Goal: Register for event/course

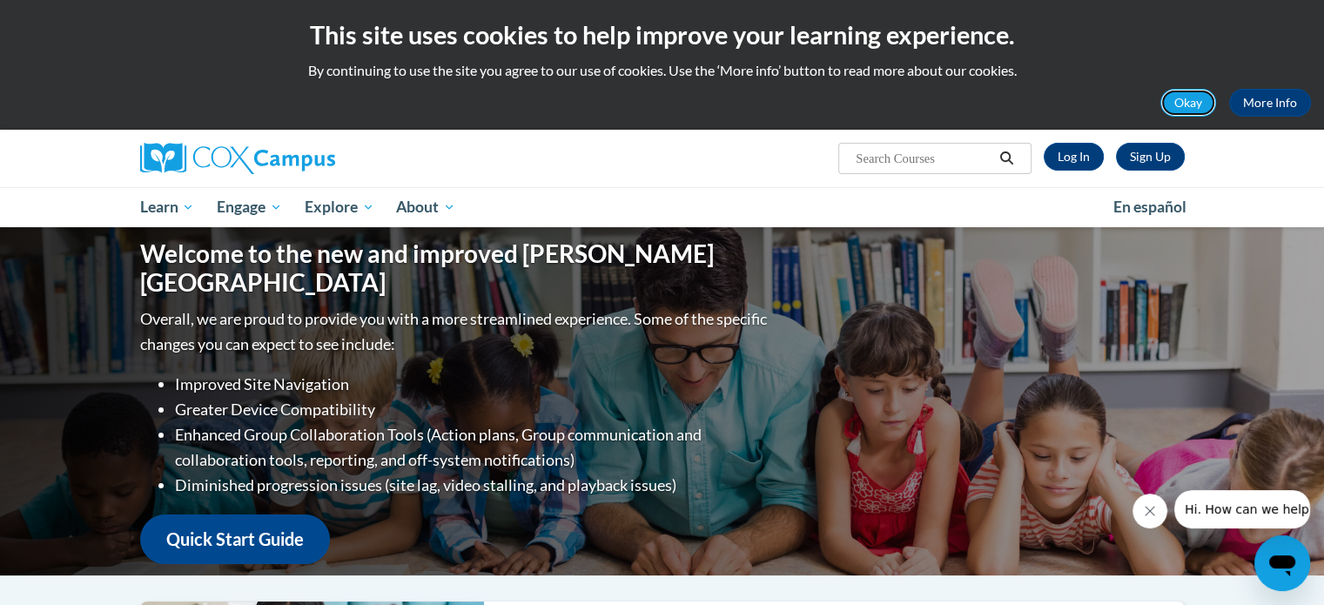
drag, startPoint x: 1211, startPoint y: 93, endPoint x: 1216, endPoint y: 84, distance: 10.5
click at [1216, 84] on div "This site uses cookies to help improve your learning experience. By continuing …" at bounding box center [662, 65] width 1324 height 130
click at [1191, 101] on button "Okay" at bounding box center [1189, 103] width 56 height 28
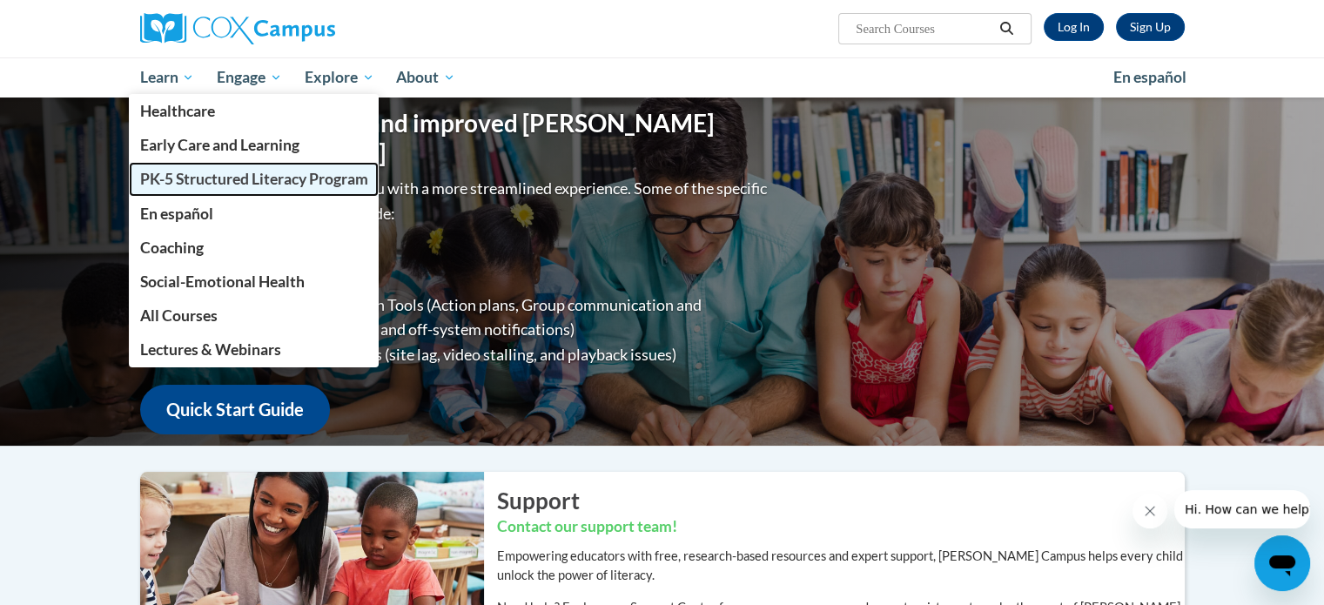
click at [234, 194] on link "PK-5 Structured Literacy Program" at bounding box center [254, 179] width 251 height 34
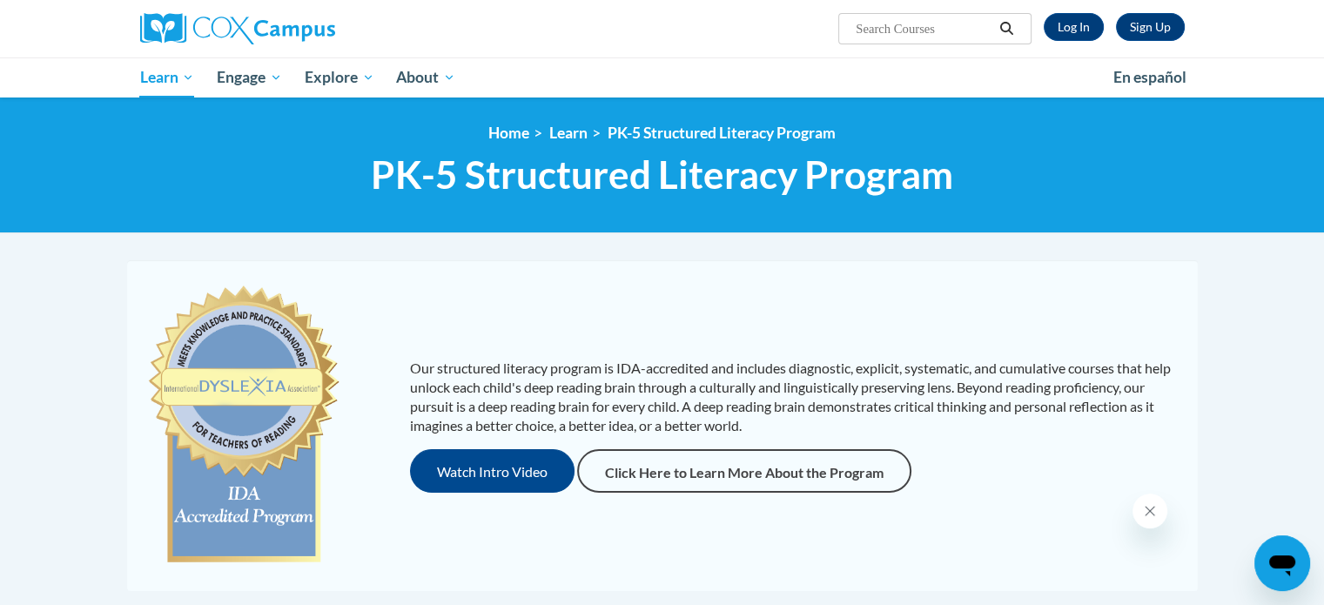
click at [548, 310] on div "Our structured literacy program is IDA-accredited and includes diagnostic, expl…" at bounding box center [662, 426] width 1062 height 296
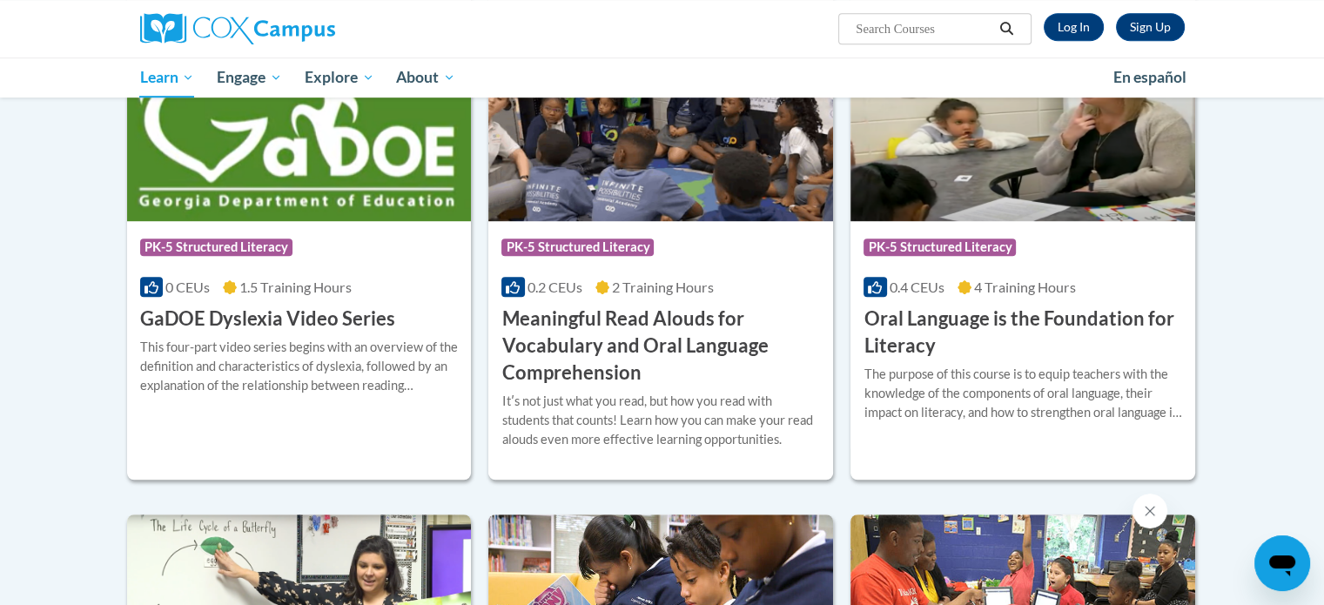
scroll to position [1010, 0]
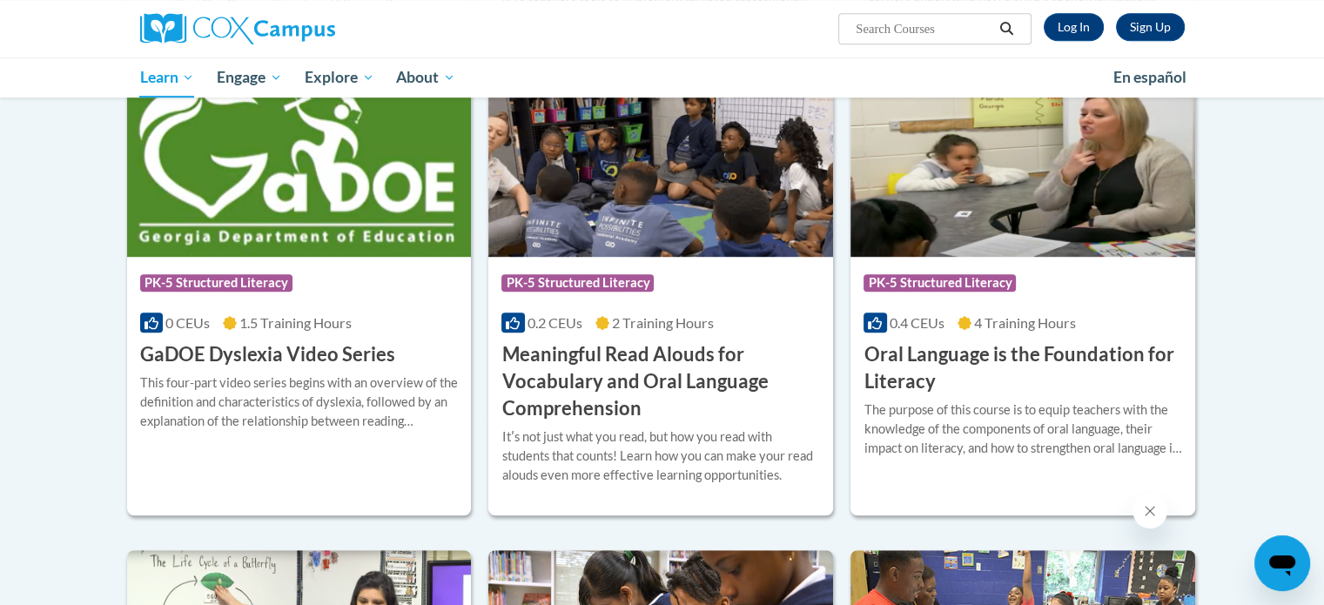
click at [1262, 281] on body "Sign Up Log In Search Search... Toggle navigation My Learning My Learning My Co…" at bounding box center [662, 390] width 1324 height 2801
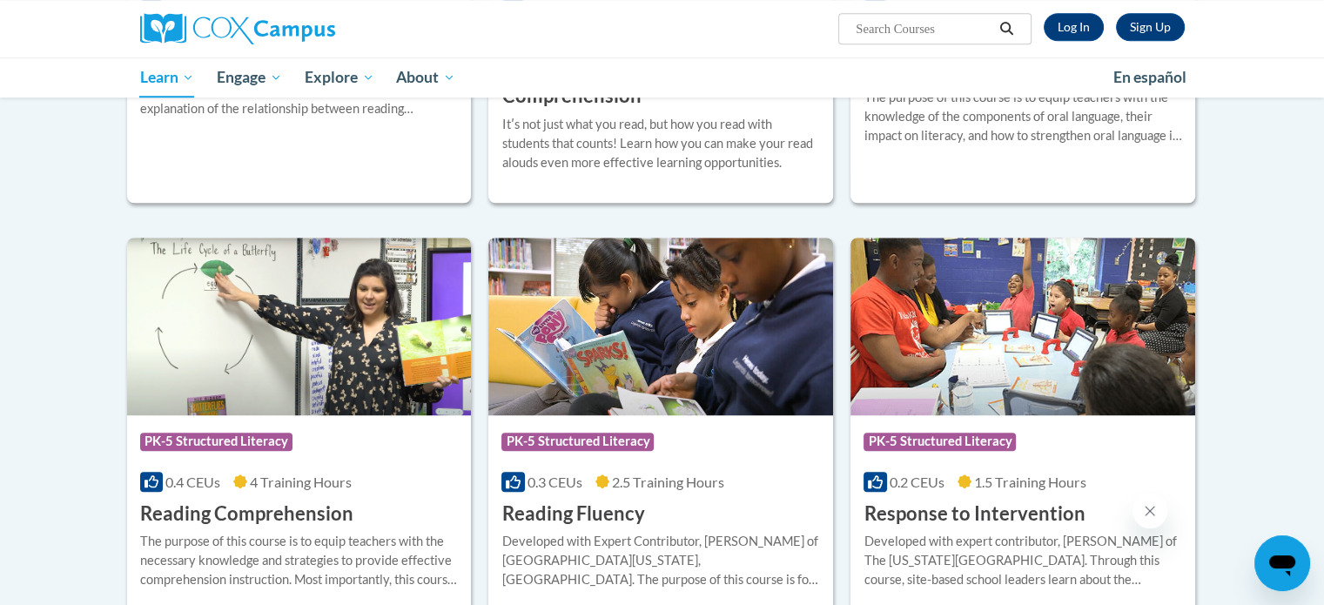
scroll to position [1324, 0]
click at [1156, 520] on button "Close message from company" at bounding box center [1150, 511] width 35 height 35
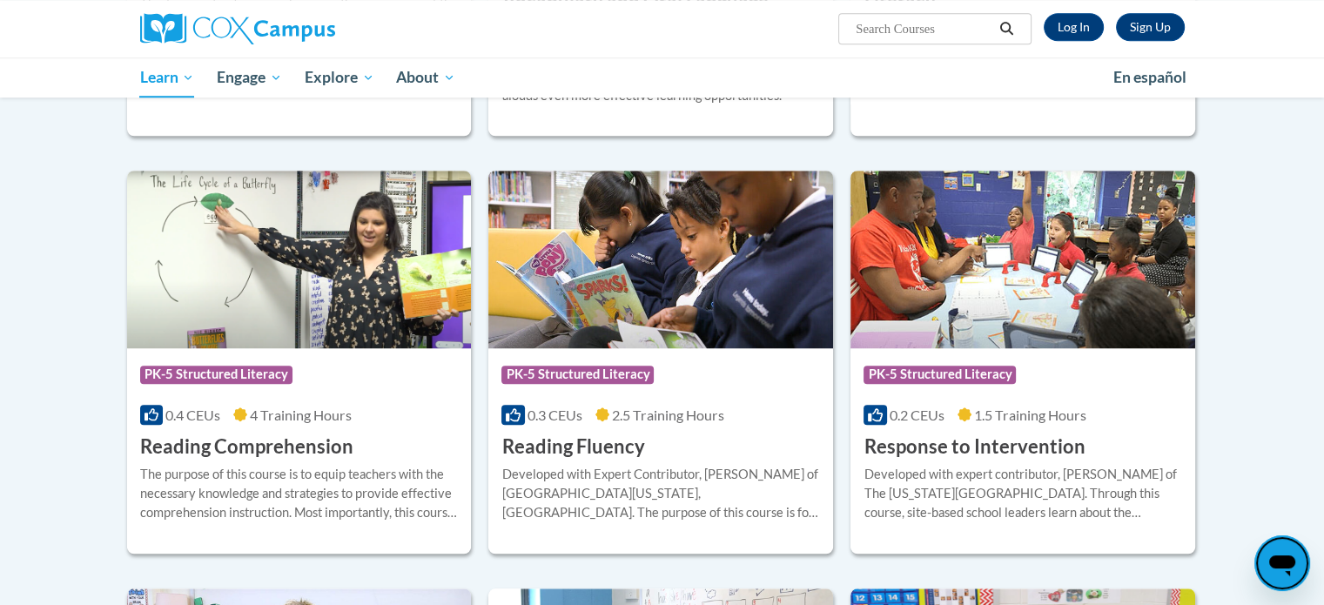
scroll to position [1393, 0]
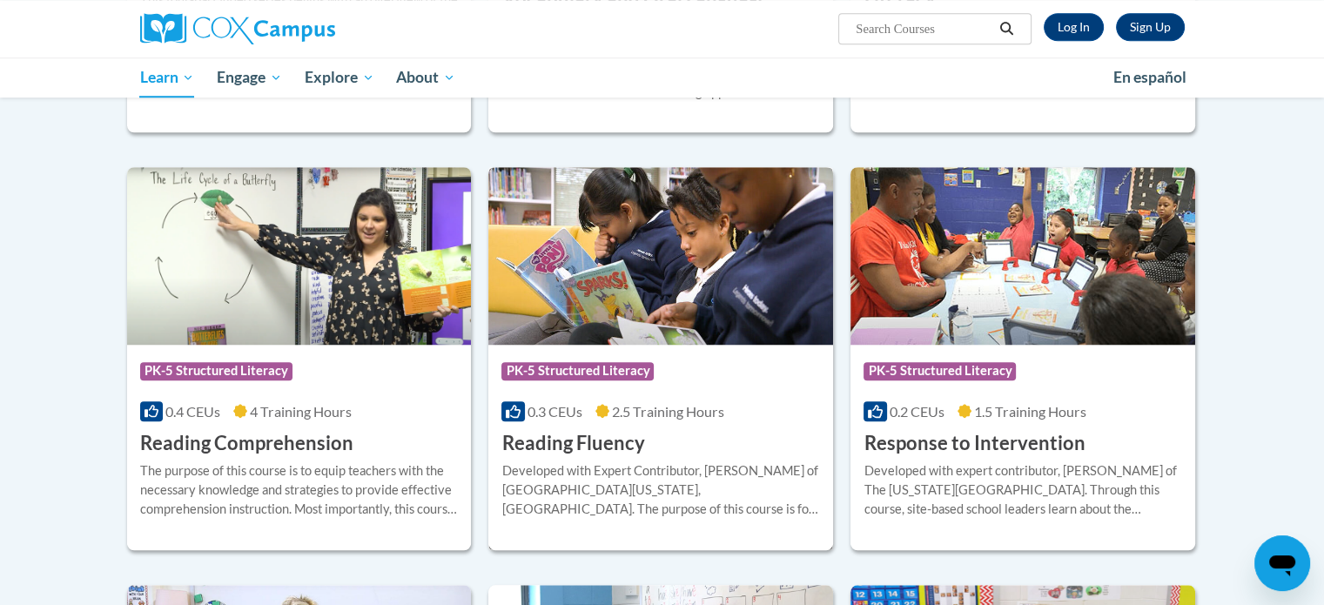
click at [811, 387] on div "Course Category: PK-5 Structured Literacy" at bounding box center [661, 373] width 319 height 39
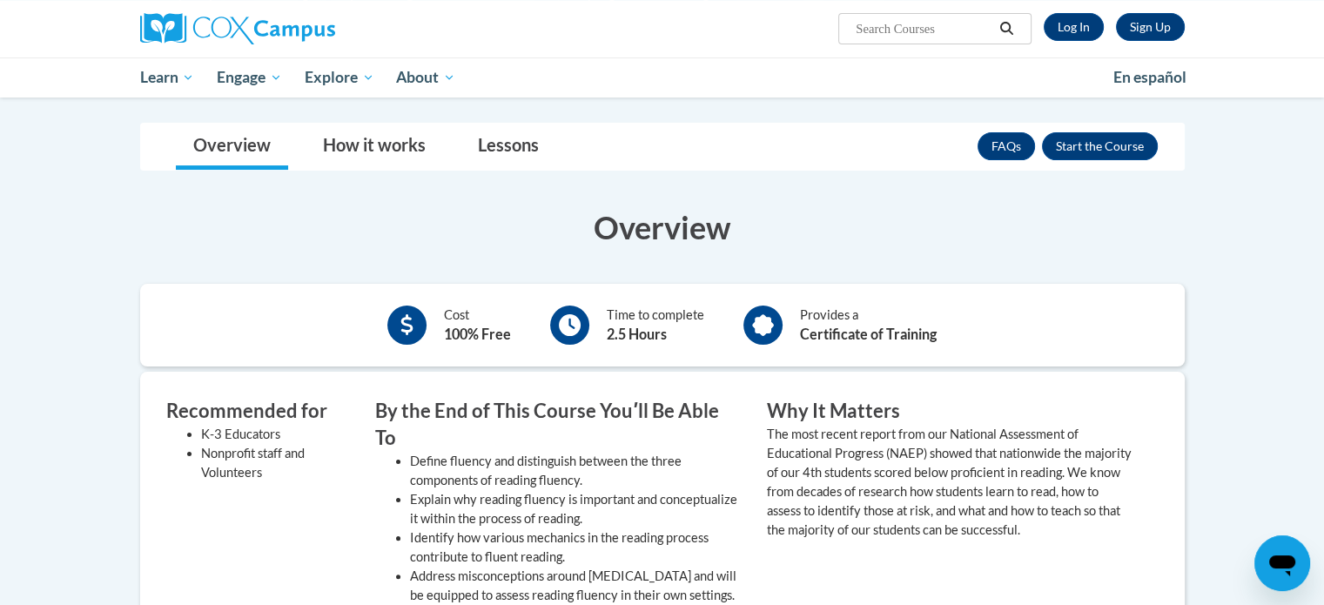
scroll to position [244, 0]
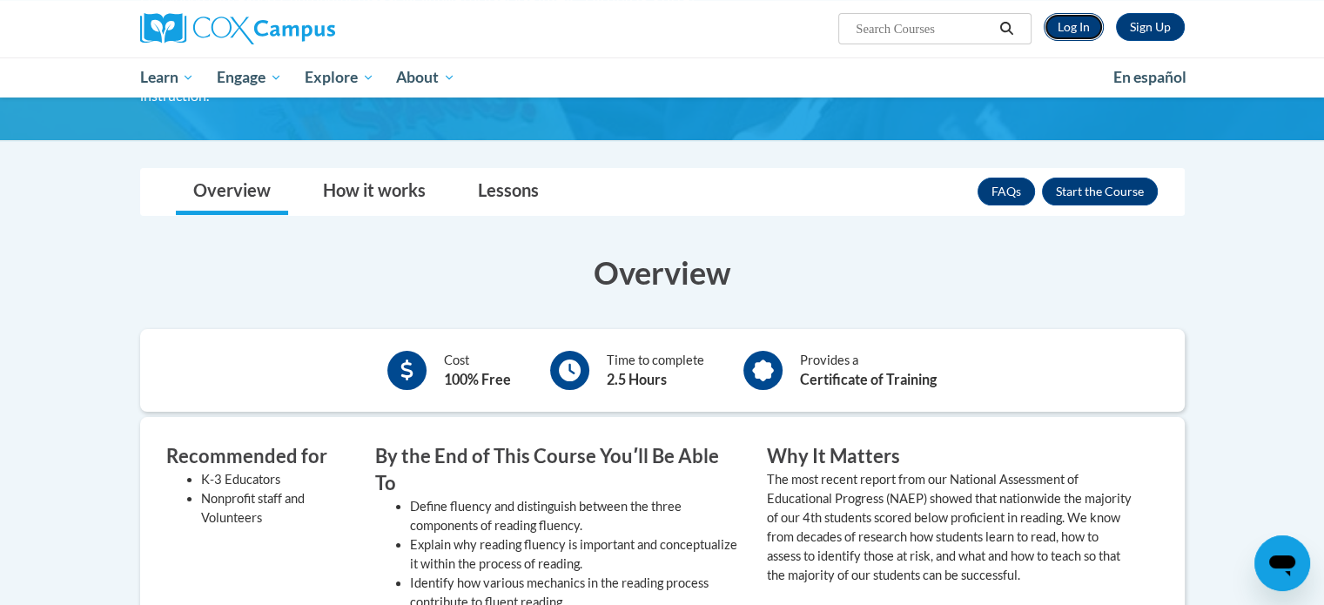
click at [1076, 29] on link "Log In" at bounding box center [1074, 27] width 60 height 28
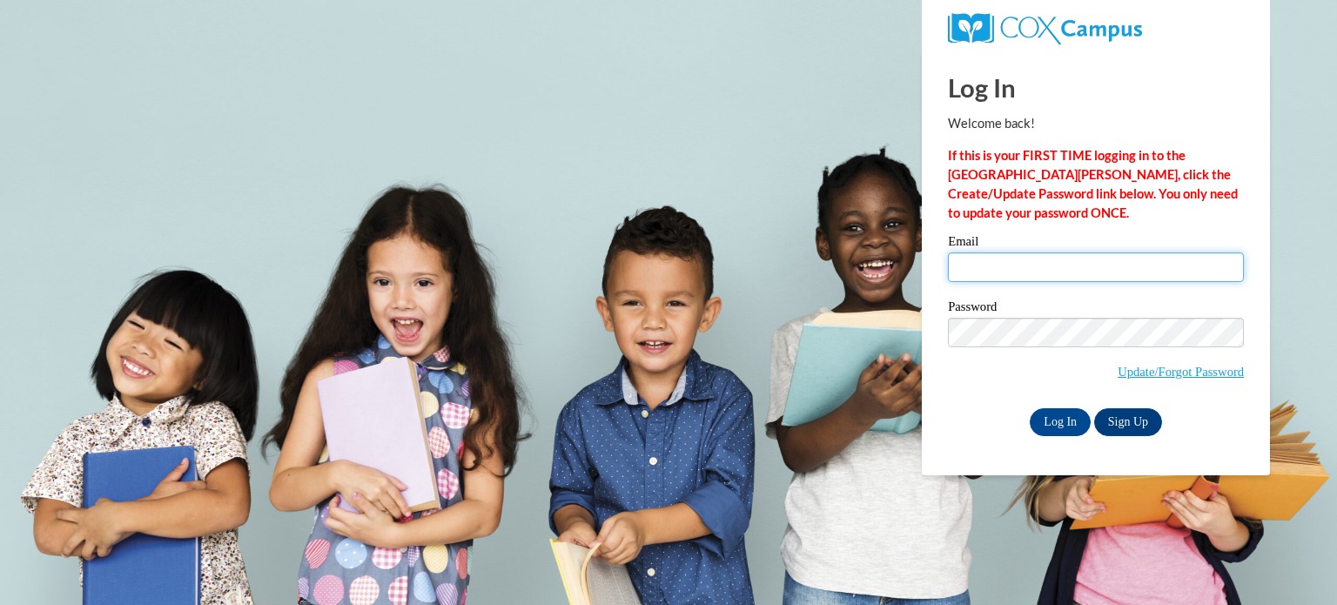
click at [1021, 278] on input "Email" at bounding box center [1096, 268] width 296 height 30
type input "kisha_05_williams@yahoo.com"
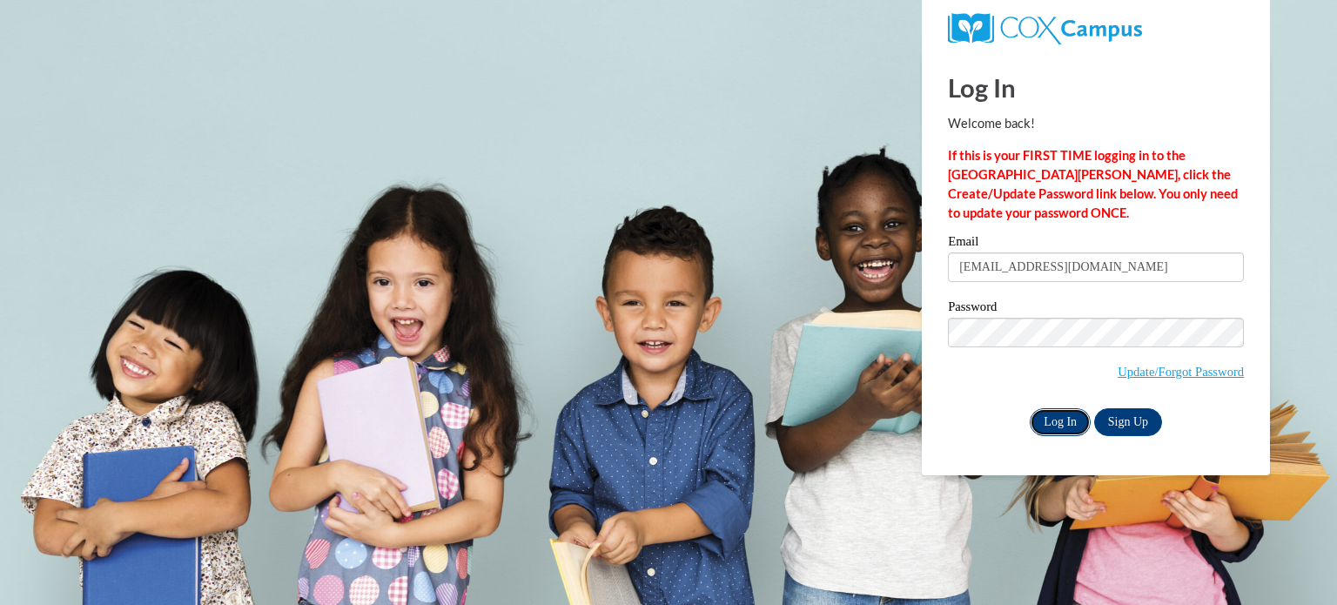
click at [1060, 419] on input "Log In" at bounding box center [1060, 422] width 61 height 28
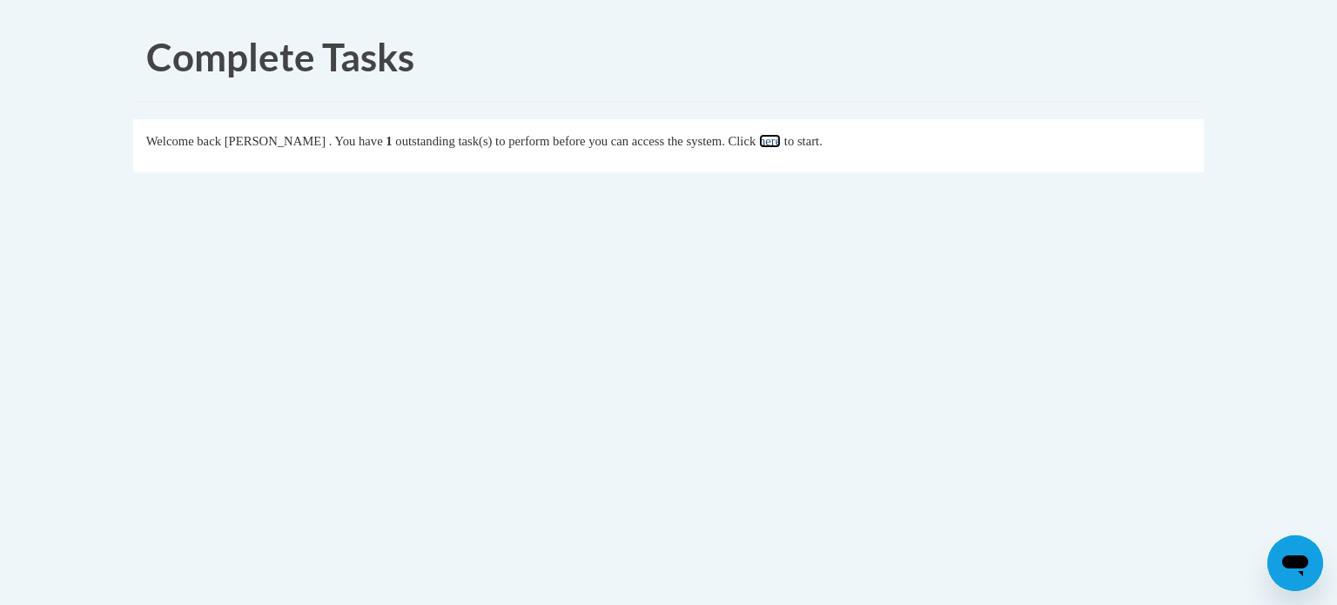
click at [781, 145] on link "here" at bounding box center [770, 141] width 22 height 14
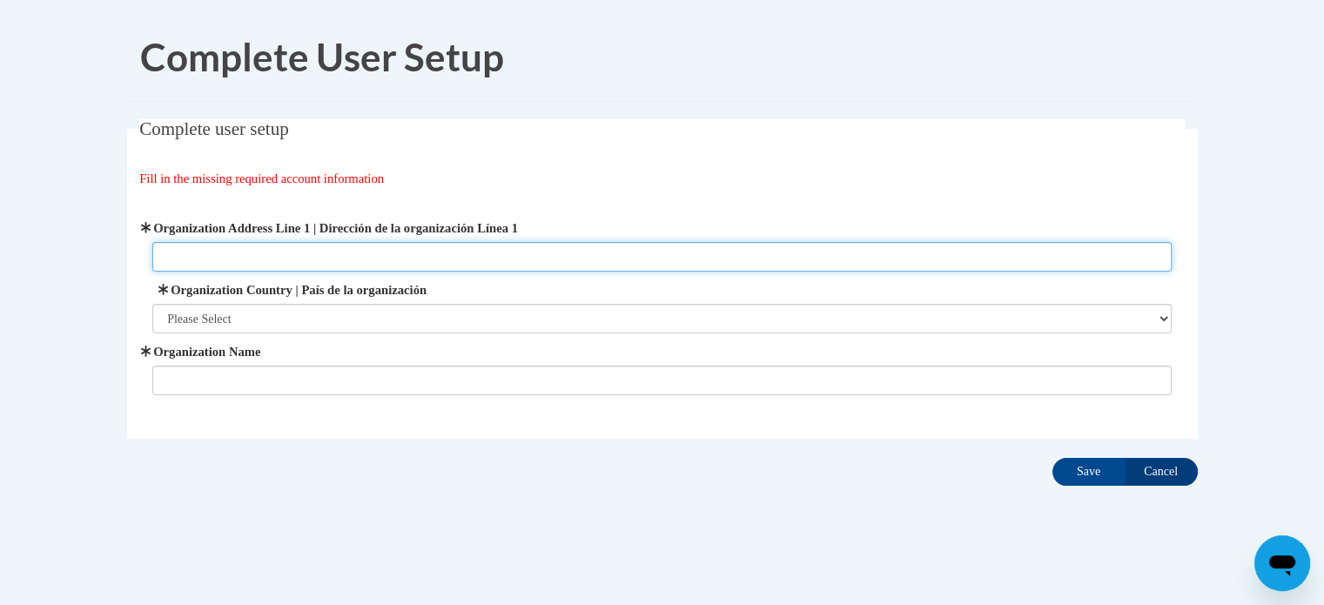
click at [436, 254] on input "Organization Address Line 1 | Dirección de la organización Línea 1" at bounding box center [662, 257] width 1020 height 30
type input "350 temple st atlanta ga"
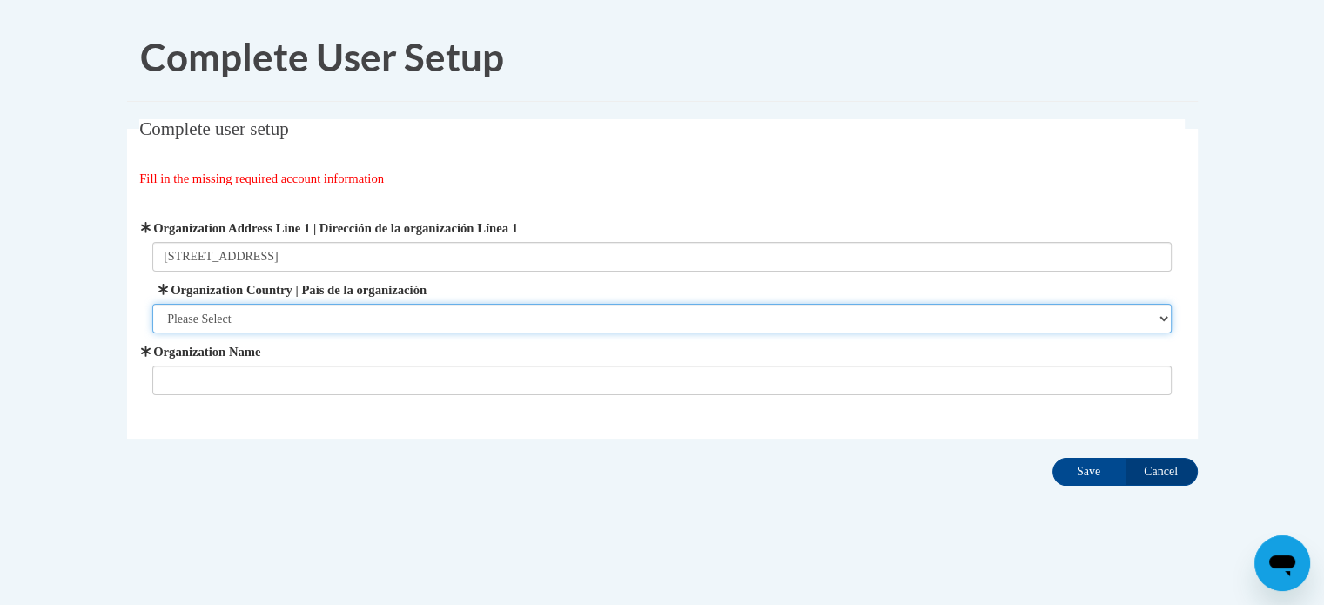
click at [328, 316] on select "Please Select United States | Estados Unidos Outside of the United States | Fue…" at bounding box center [662, 319] width 1020 height 30
select select "ad49bcad-a171-4b2e-b99c-48b446064914"
click at [152, 304] on select "Please Select United States | Estados Unidos Outside of the United States | Fue…" at bounding box center [662, 319] width 1020 height 30
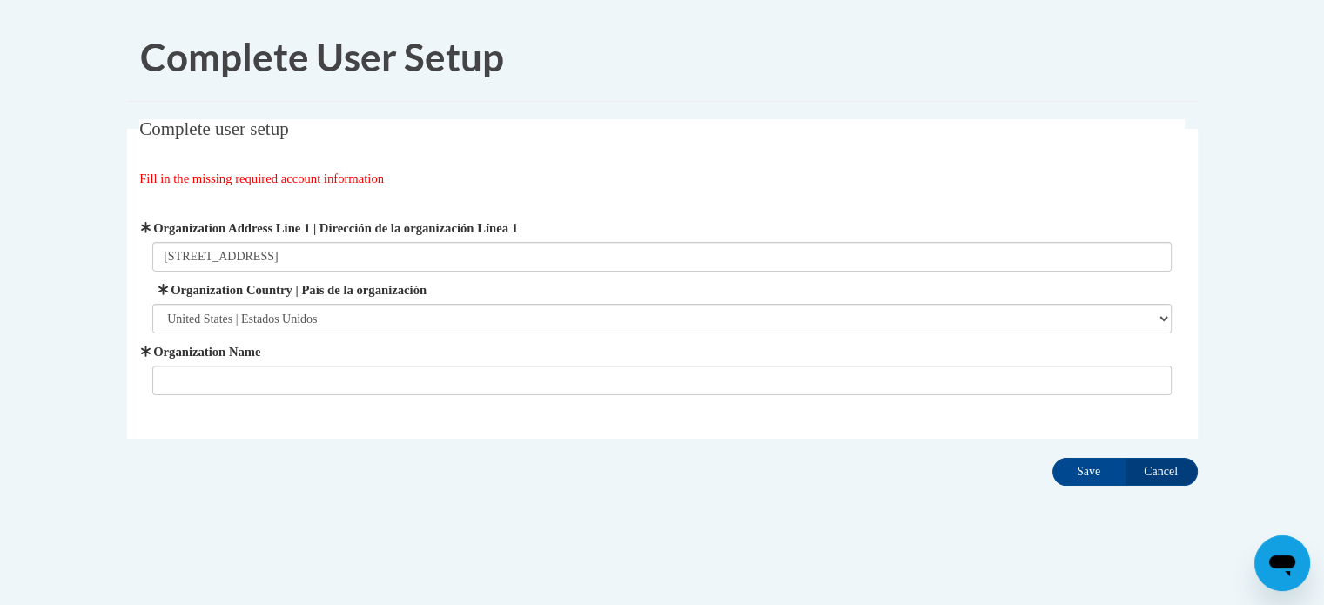
click at [340, 361] on span "Organization Name" at bounding box center [662, 368] width 1020 height 53
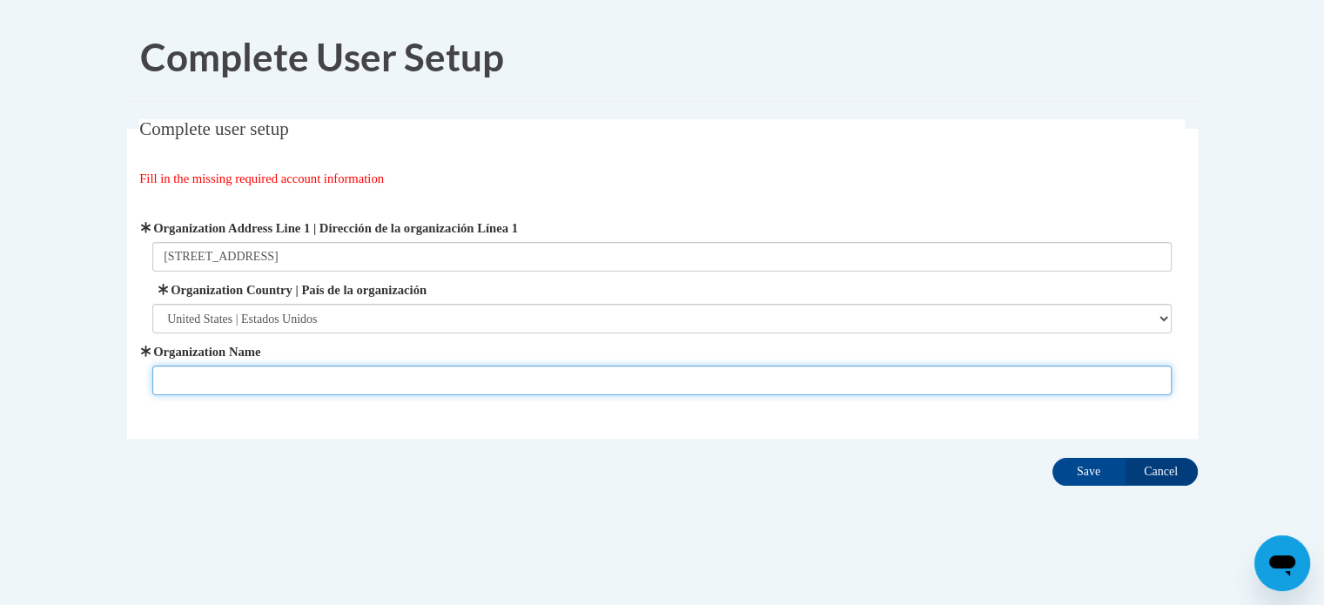
click at [340, 382] on input "Organization Name" at bounding box center [662, 381] width 1020 height 30
type input "Kipp ways"
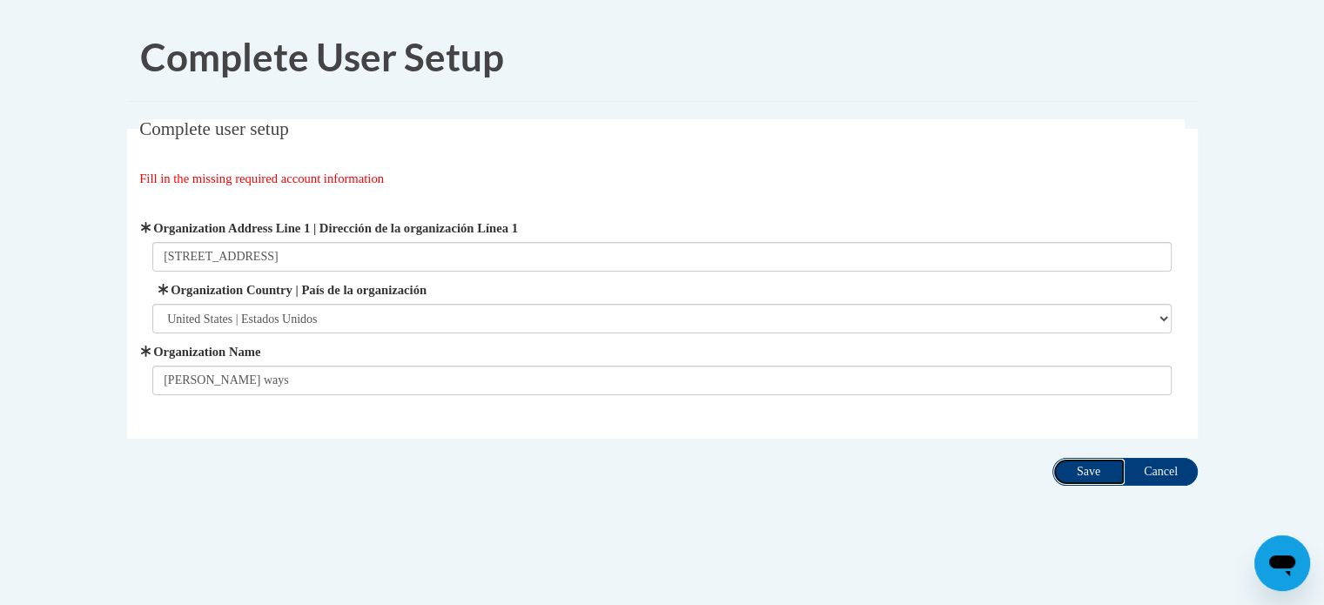
click at [1087, 462] on input "Save" at bounding box center [1089, 472] width 73 height 28
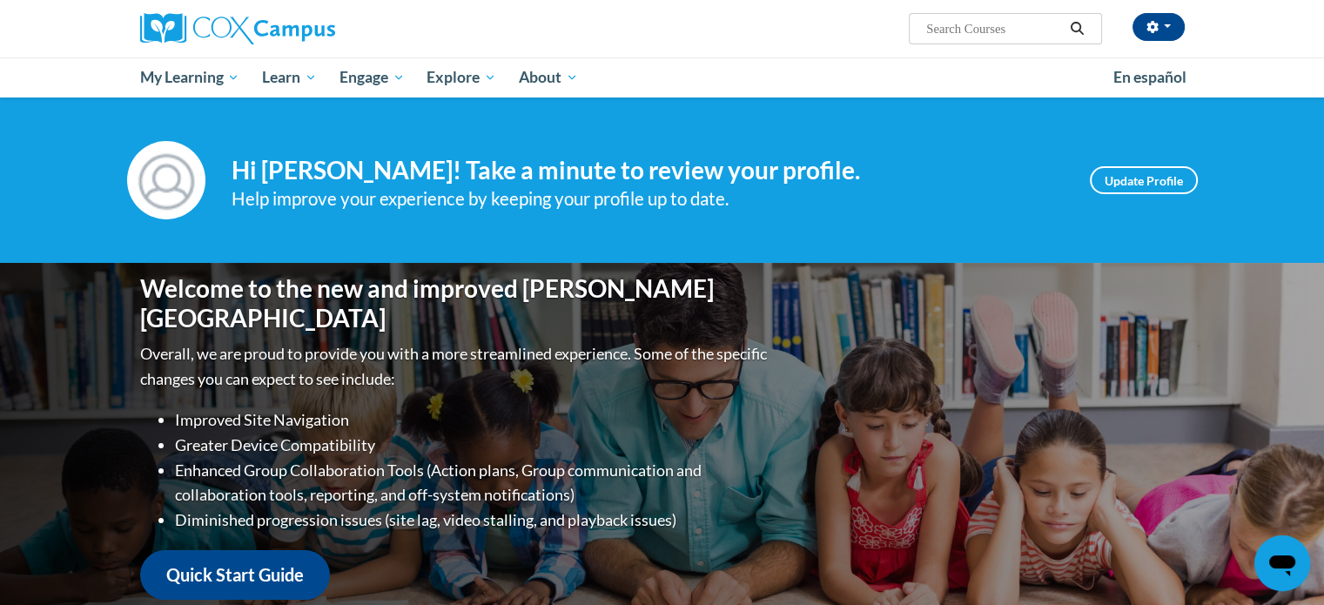
click at [68, 152] on div "Your profile Hi [PERSON_NAME]! Take a minute to review your profile. Help impro…" at bounding box center [662, 180] width 1324 height 165
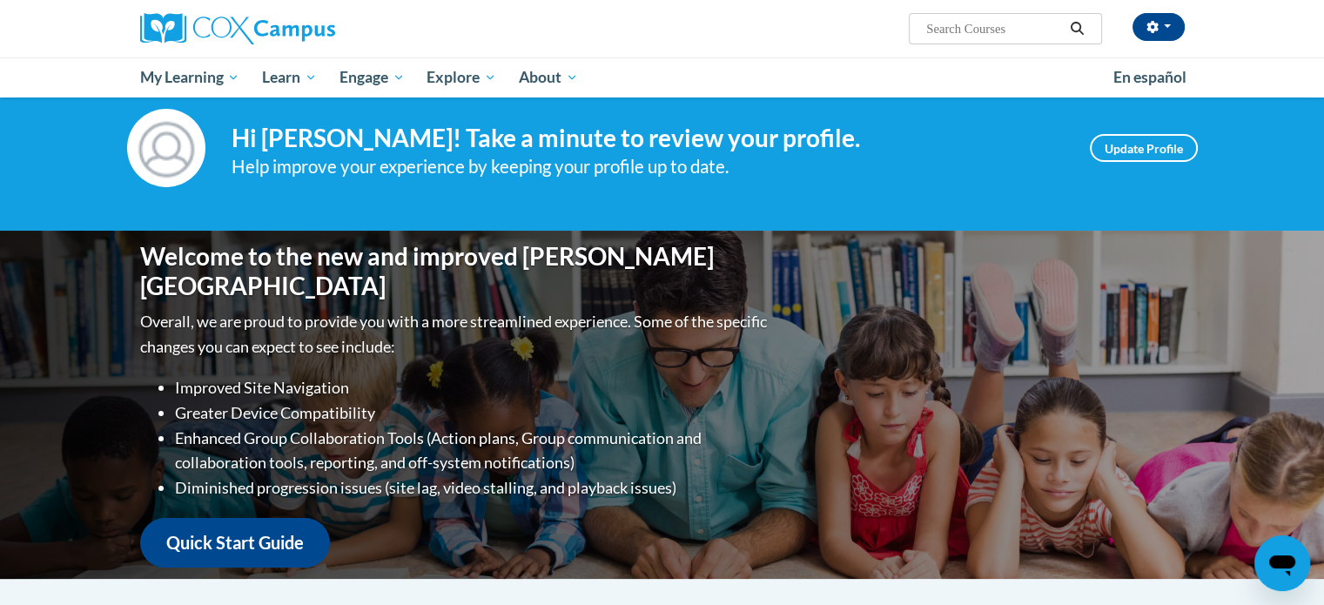
scroll to position [35, 0]
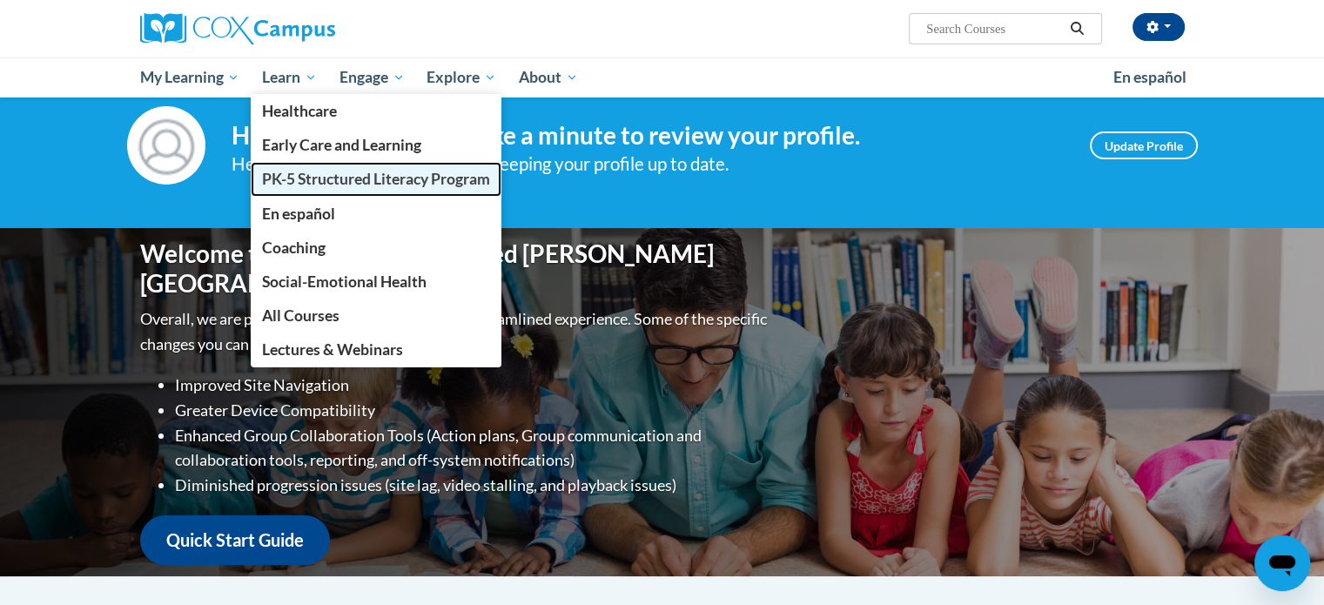
click at [329, 172] on span "PK-5 Structured Literacy Program" at bounding box center [376, 179] width 228 height 18
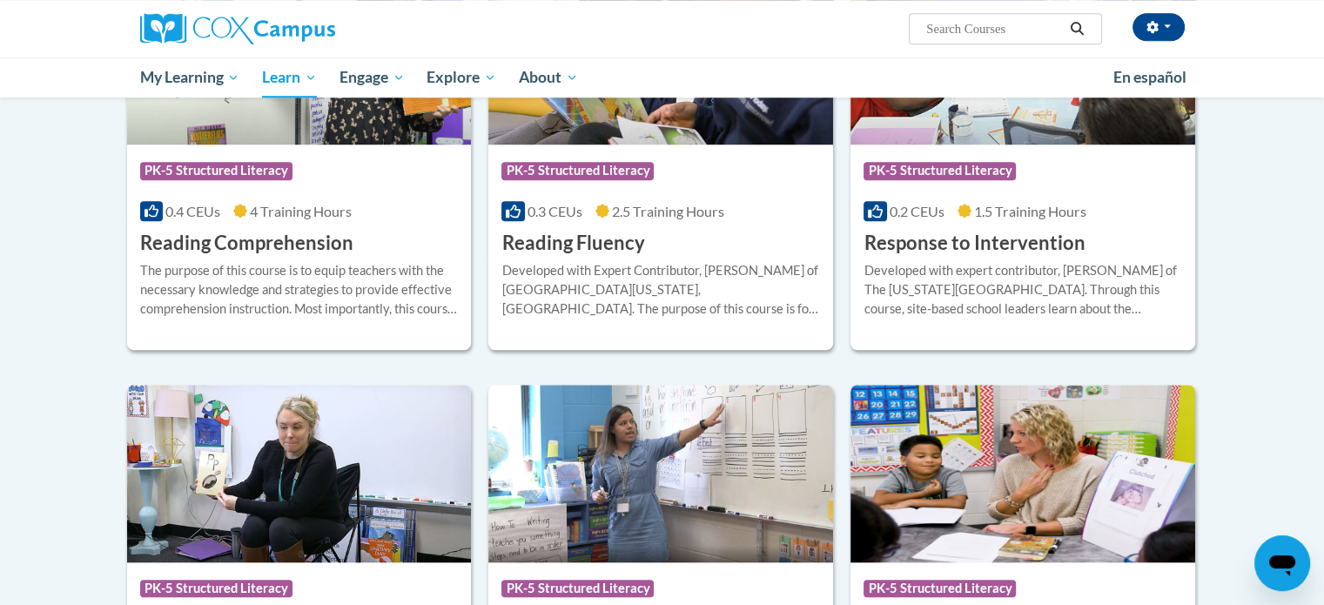
scroll to position [1707, 0]
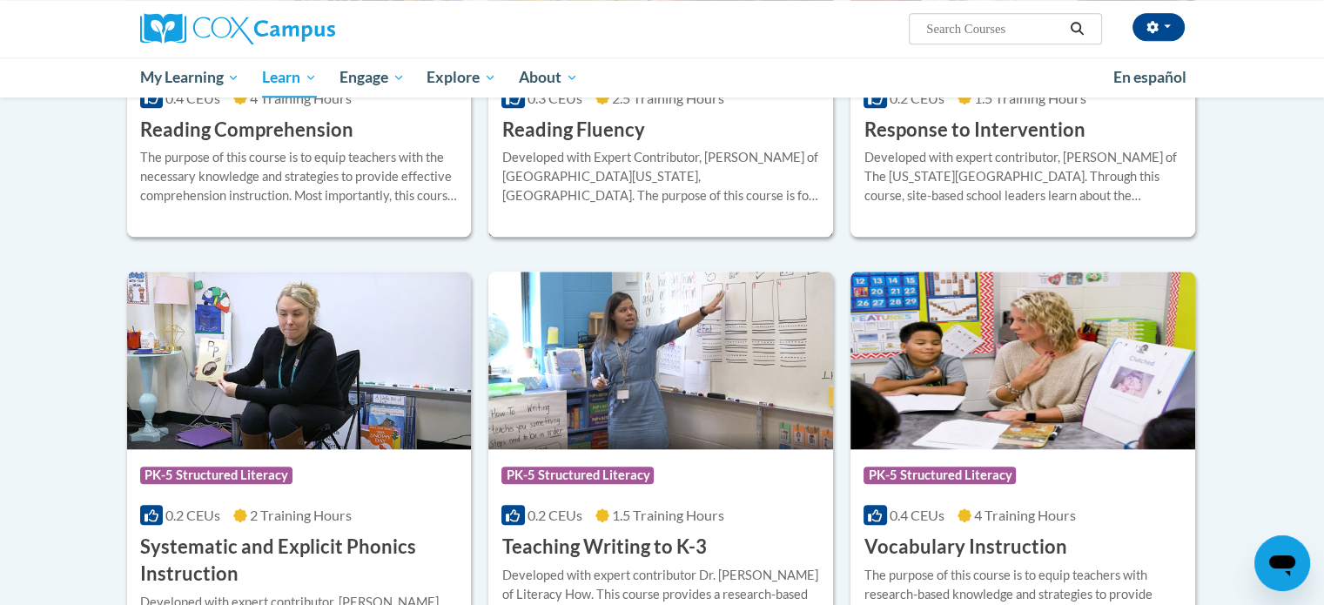
click at [692, 175] on div "Developed with Expert Contributor, [PERSON_NAME] of [GEOGRAPHIC_DATA][US_STATE]…" at bounding box center [661, 176] width 319 height 57
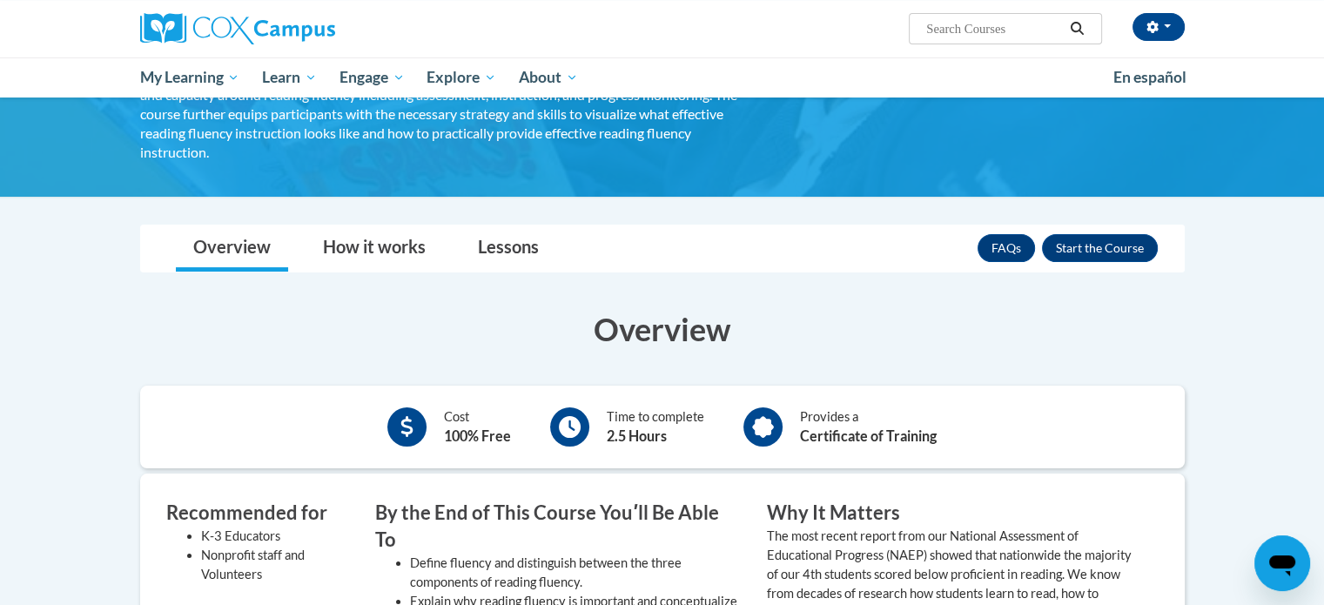
scroll to position [174, 0]
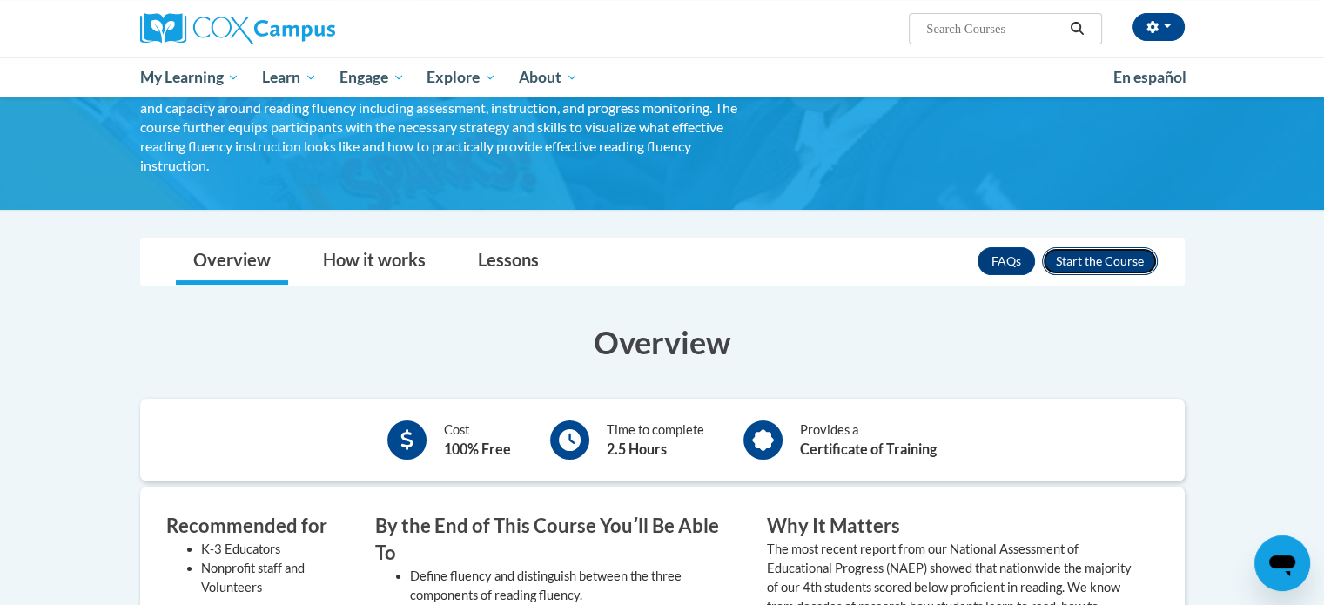
click at [1120, 247] on button "Enroll" at bounding box center [1100, 261] width 116 height 28
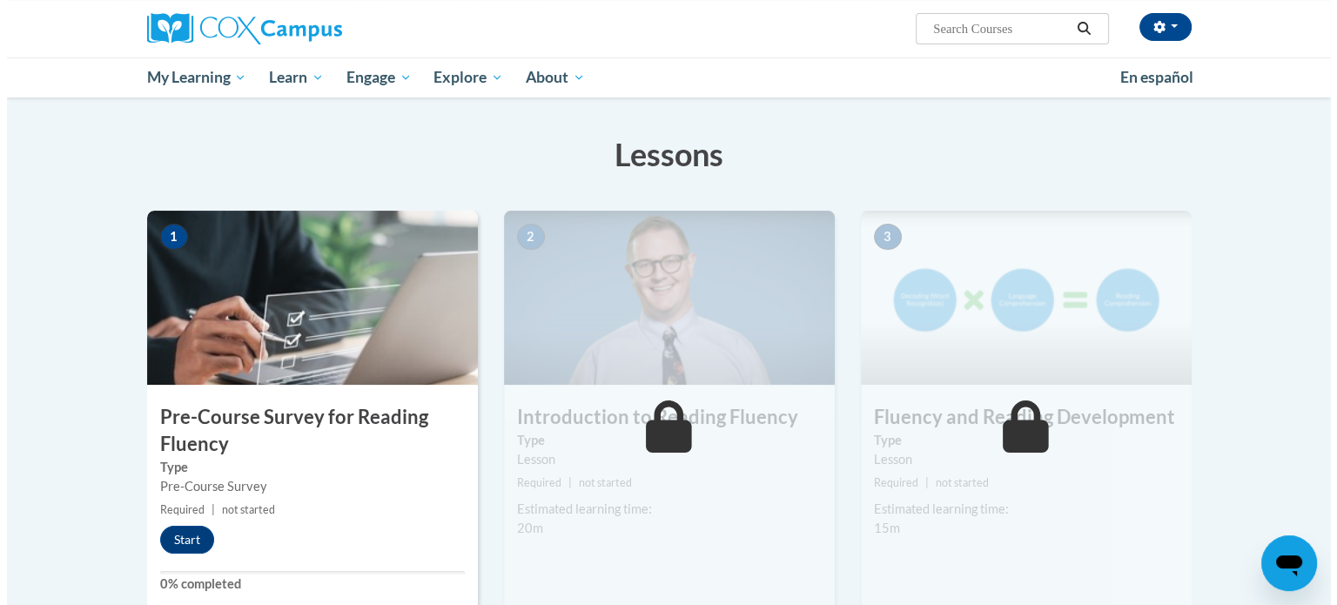
scroll to position [348, 0]
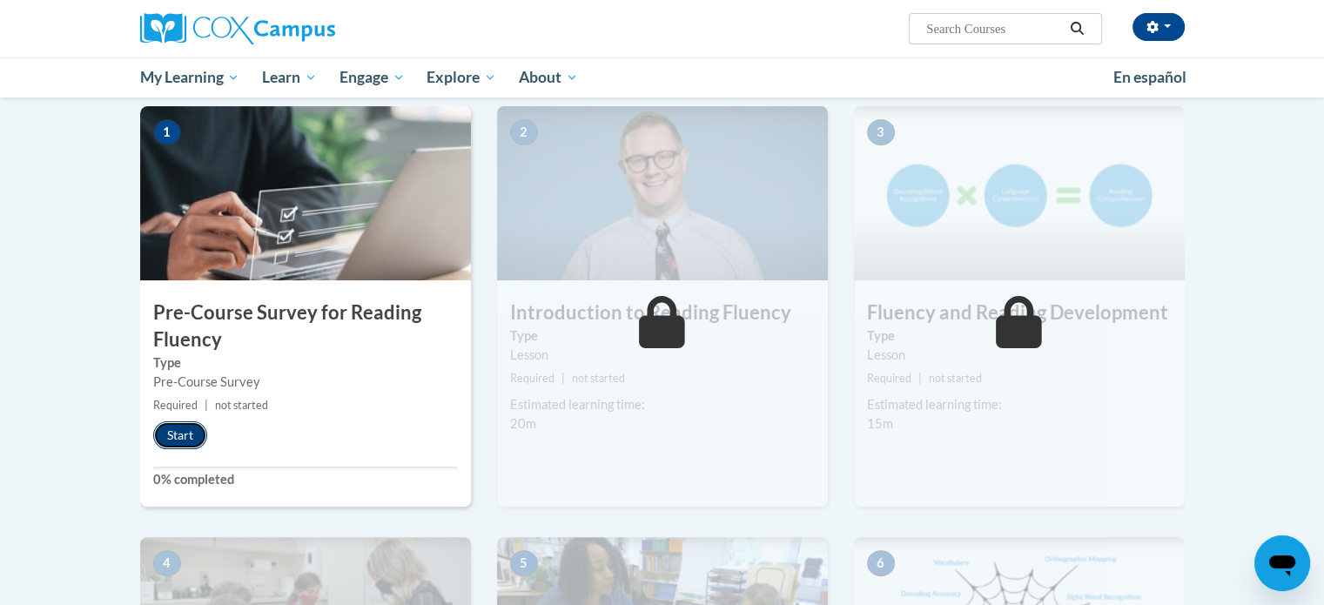
click at [182, 441] on button "Start" at bounding box center [180, 435] width 54 height 28
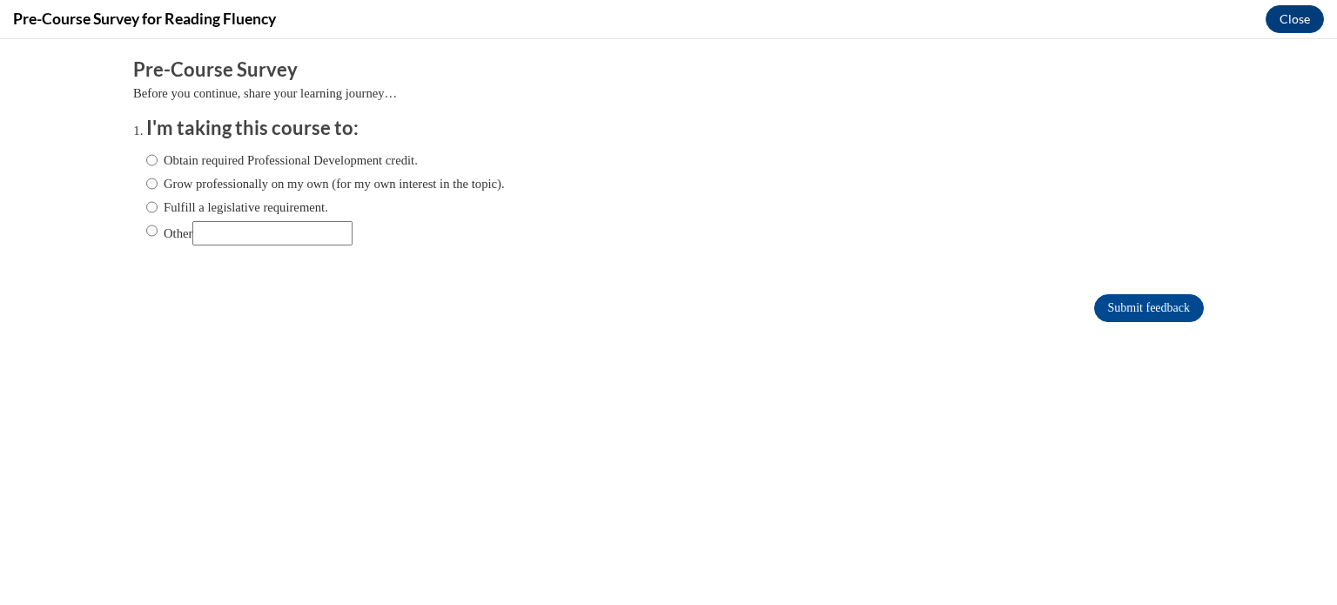
scroll to position [0, 0]
click at [300, 157] on label "Obtain required Professional Development credit." at bounding box center [282, 160] width 272 height 19
click at [158, 157] on input "Obtain required Professional Development credit." at bounding box center [151, 160] width 11 height 19
radio input "true"
click at [1128, 313] on input "Submit feedback" at bounding box center [1150, 308] width 110 height 28
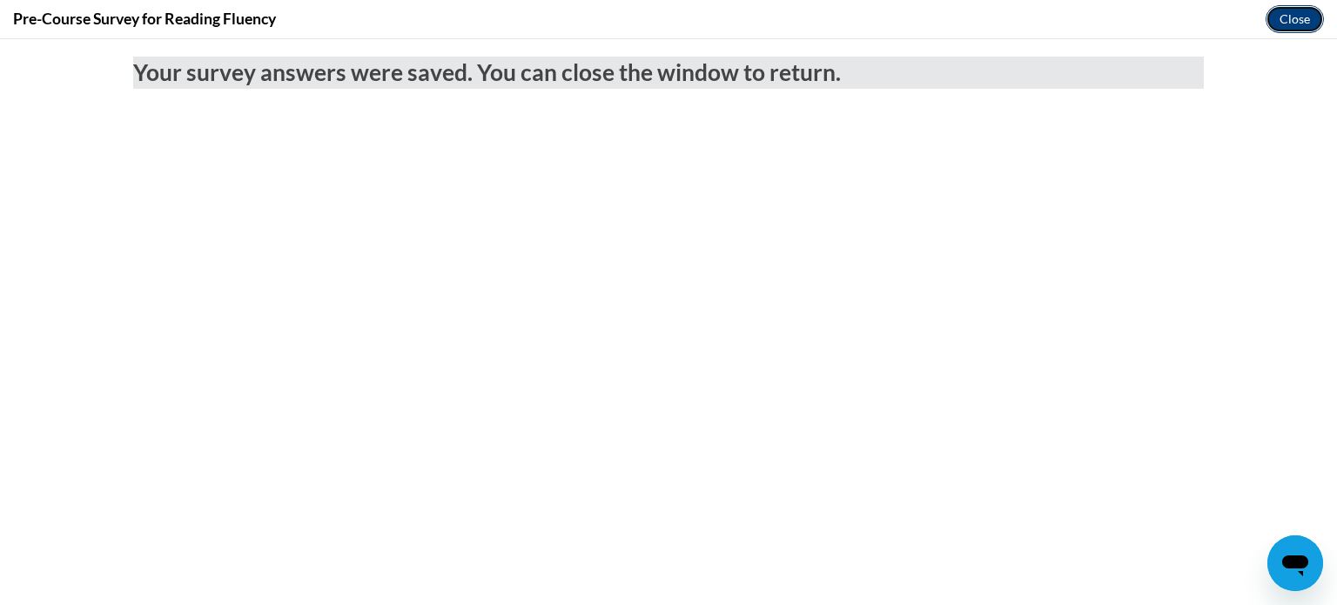
click at [1299, 17] on button "Close" at bounding box center [1295, 19] width 58 height 28
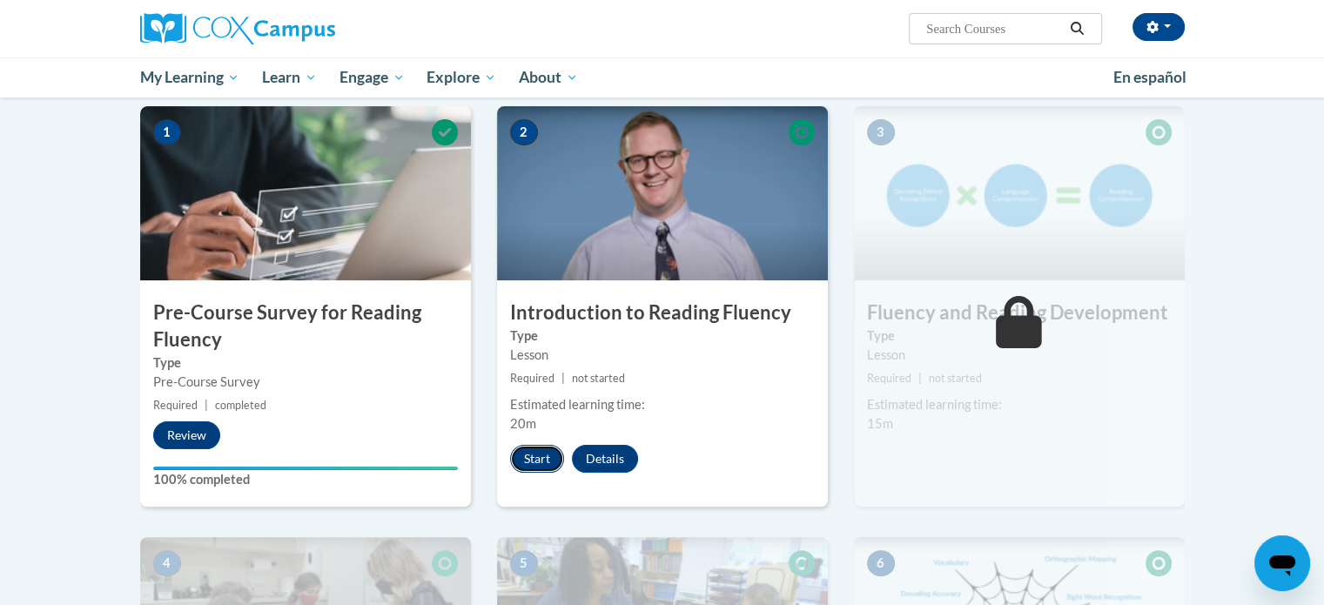
click at [533, 459] on button "Start" at bounding box center [537, 459] width 54 height 28
